Goal: Find contact information: Obtain details needed to contact an individual or organization

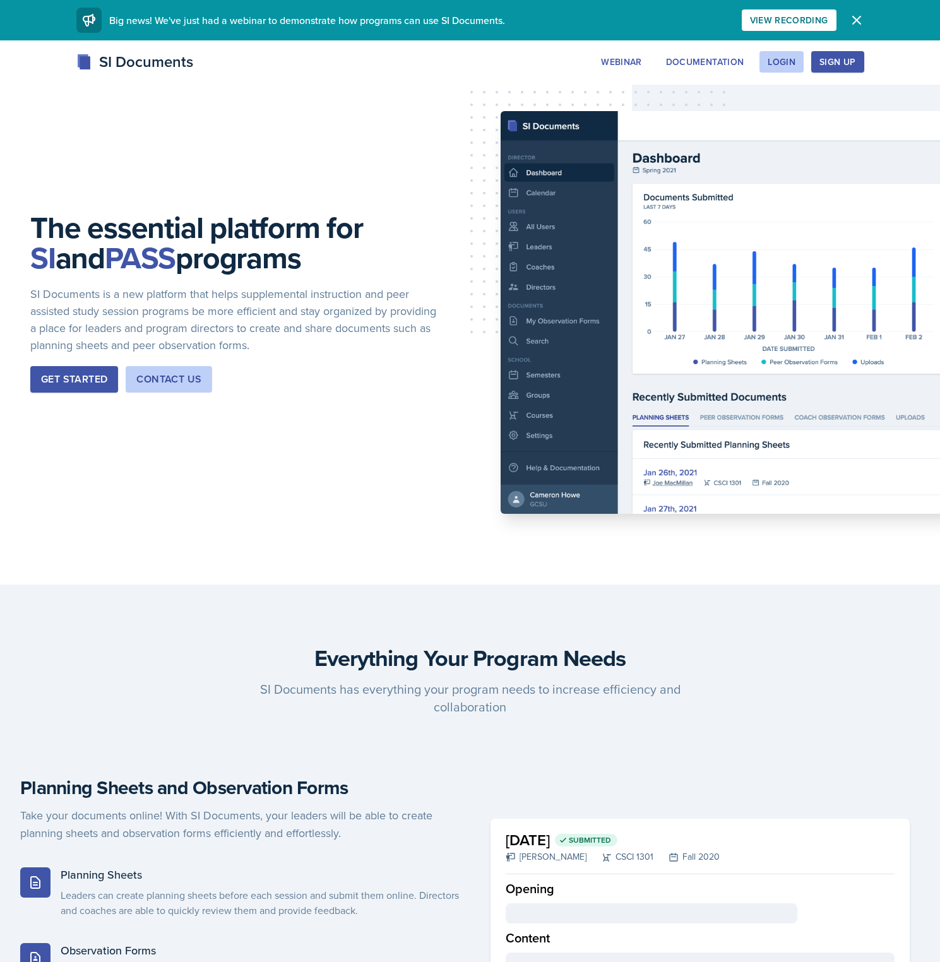
click at [315, 76] on div "SI Documents Webinar Documentation Login Sign Up Sign Up Login Documentation We…" at bounding box center [470, 75] width 940 height 50
click at [147, 379] on div "Contact Us" at bounding box center [168, 379] width 65 height 15
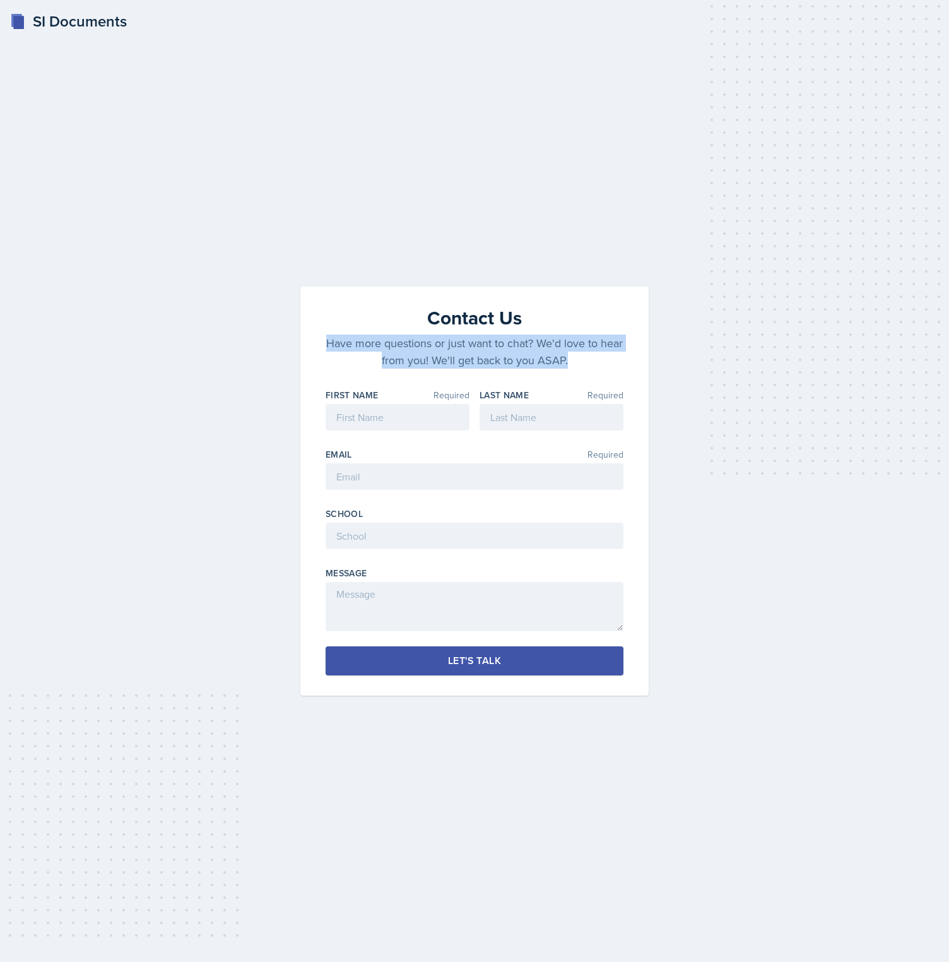
drag, startPoint x: 584, startPoint y: 363, endPoint x: 324, endPoint y: 344, distance: 260.7
click at [324, 344] on div "Contact Us Have more questions or just want to chat? We'd love to hear from you…" at bounding box center [474, 491] width 348 height 409
copy p "Have more questions or just want to chat? We'd love to hear from you! We'll get…"
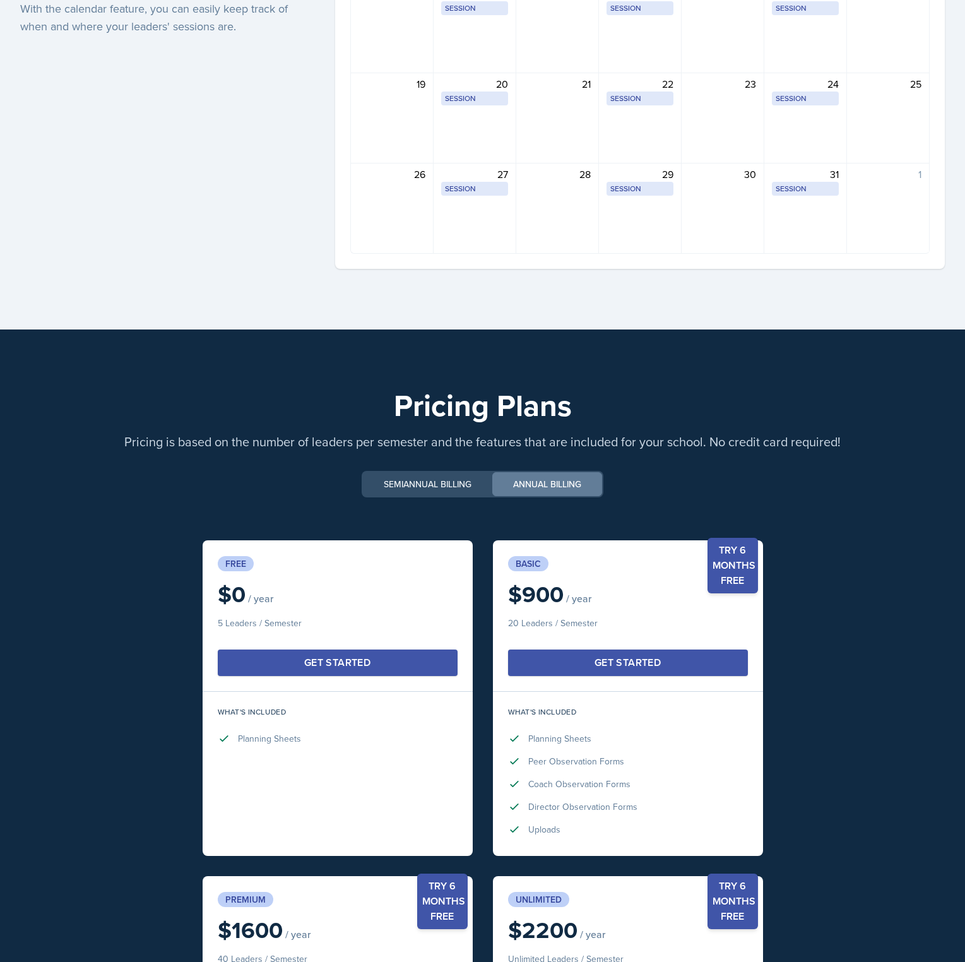
scroll to position [2296, 0]
